Goal: Information Seeking & Learning: Learn about a topic

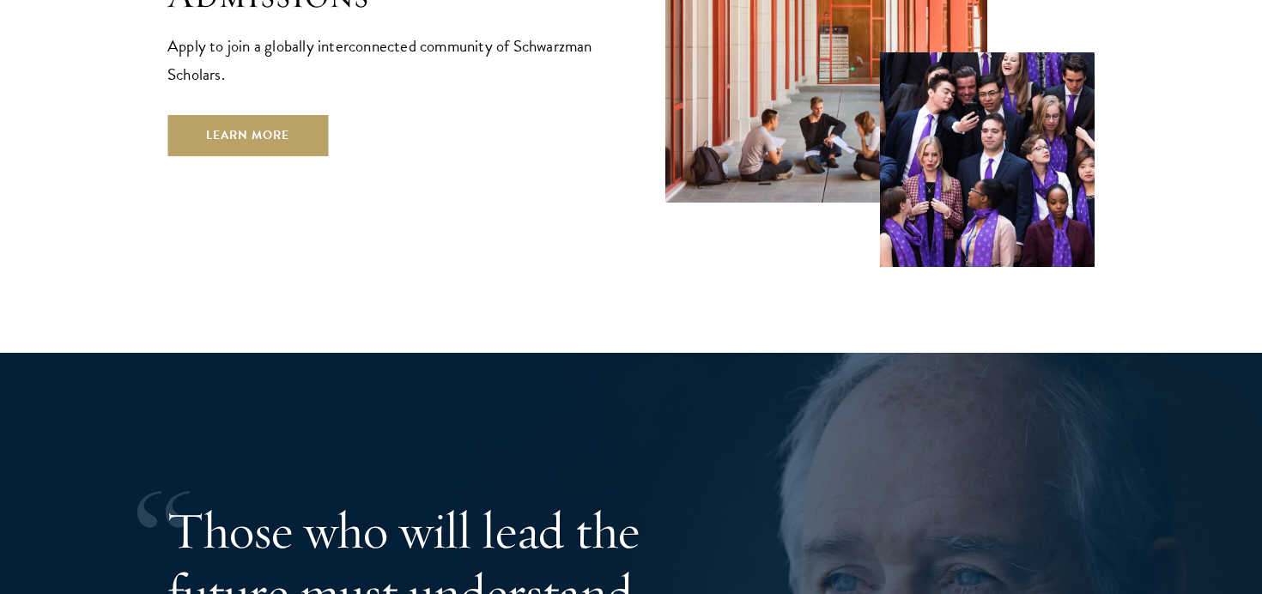
scroll to position [3035, 0]
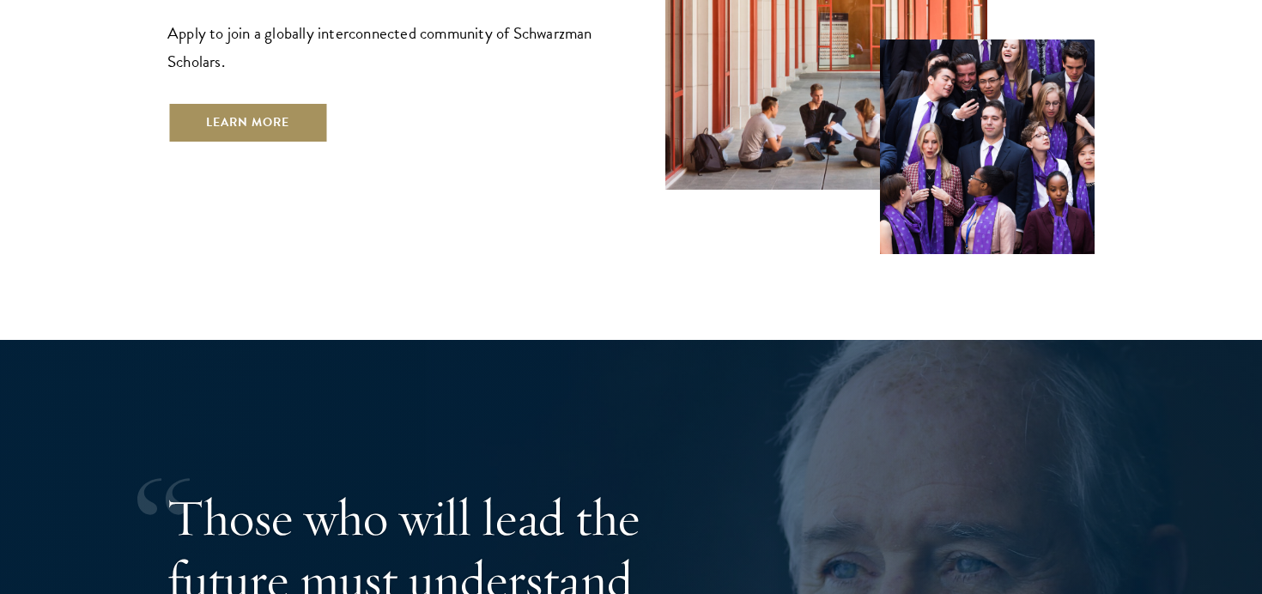
click at [216, 102] on link "Learn More" at bounding box center [247, 122] width 161 height 41
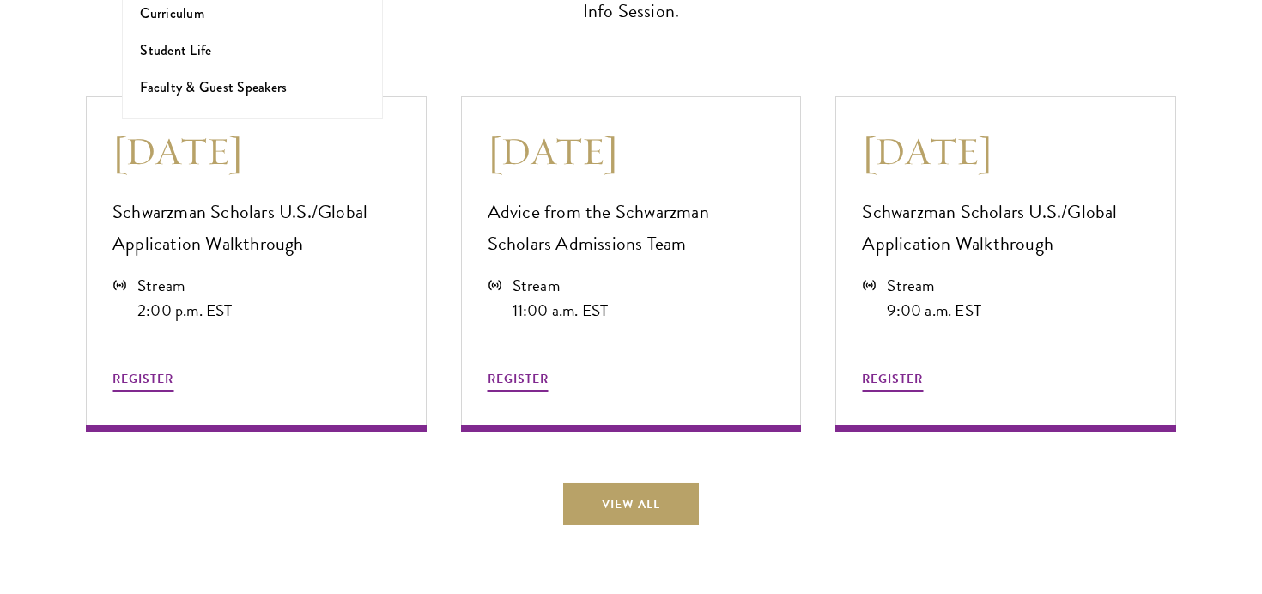
scroll to position [4798, 0]
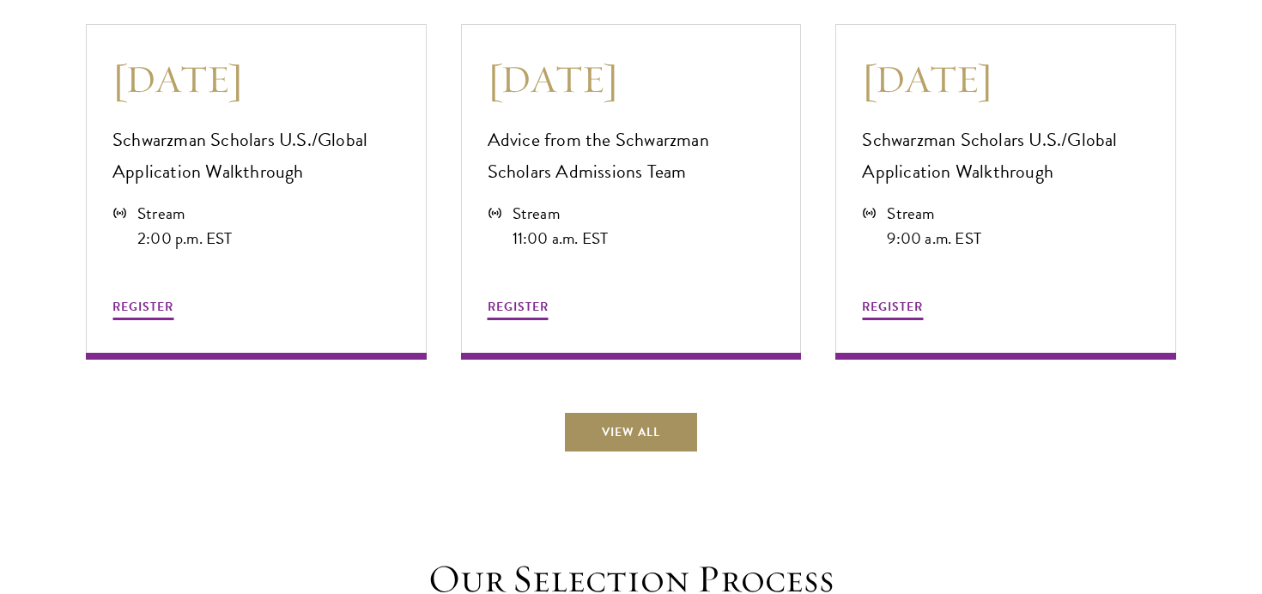
click at [617, 421] on link "View All" at bounding box center [631, 431] width 136 height 41
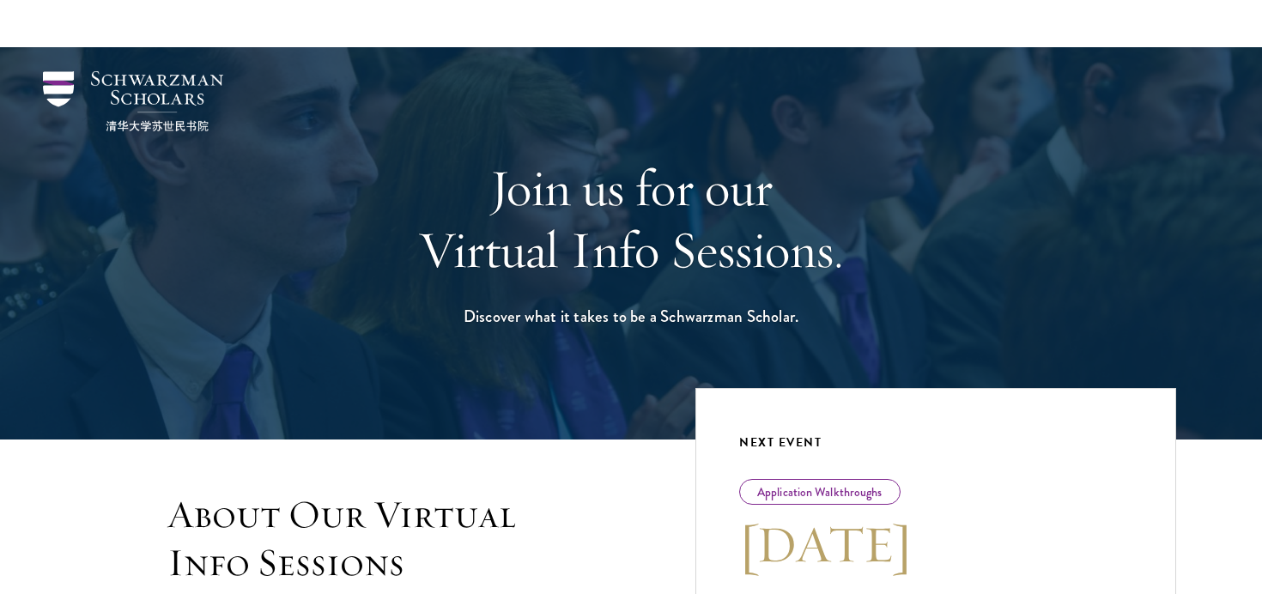
scroll to position [1143, 0]
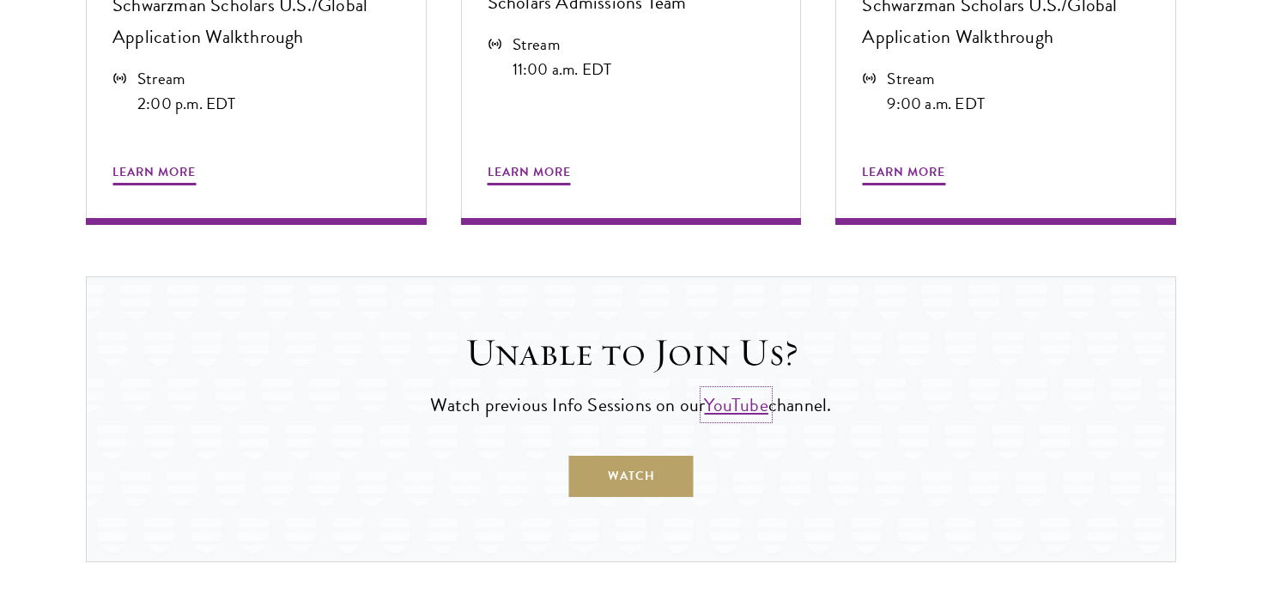
click at [749, 415] on link "YouTube" at bounding box center [736, 405] width 64 height 28
